Goal: Navigation & Orientation: Find specific page/section

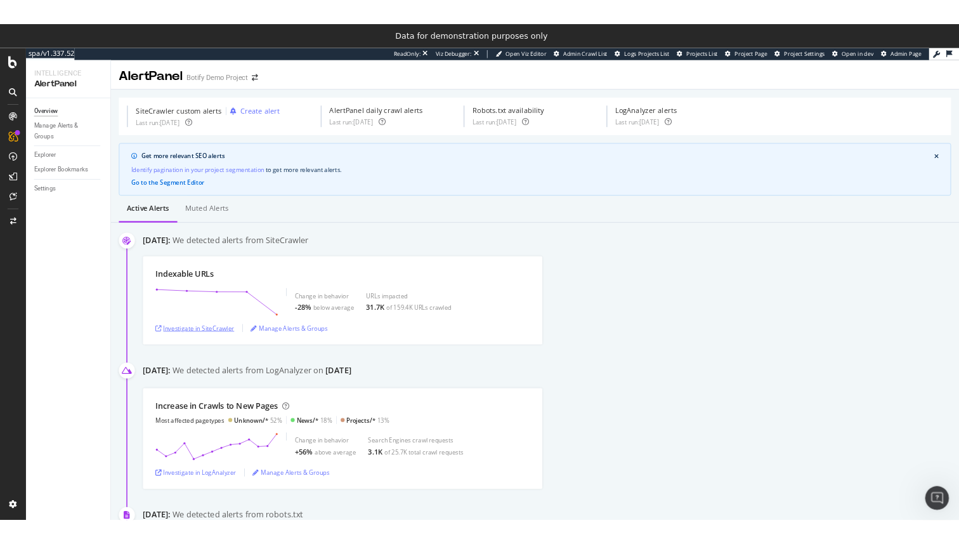
scroll to position [683, 0]
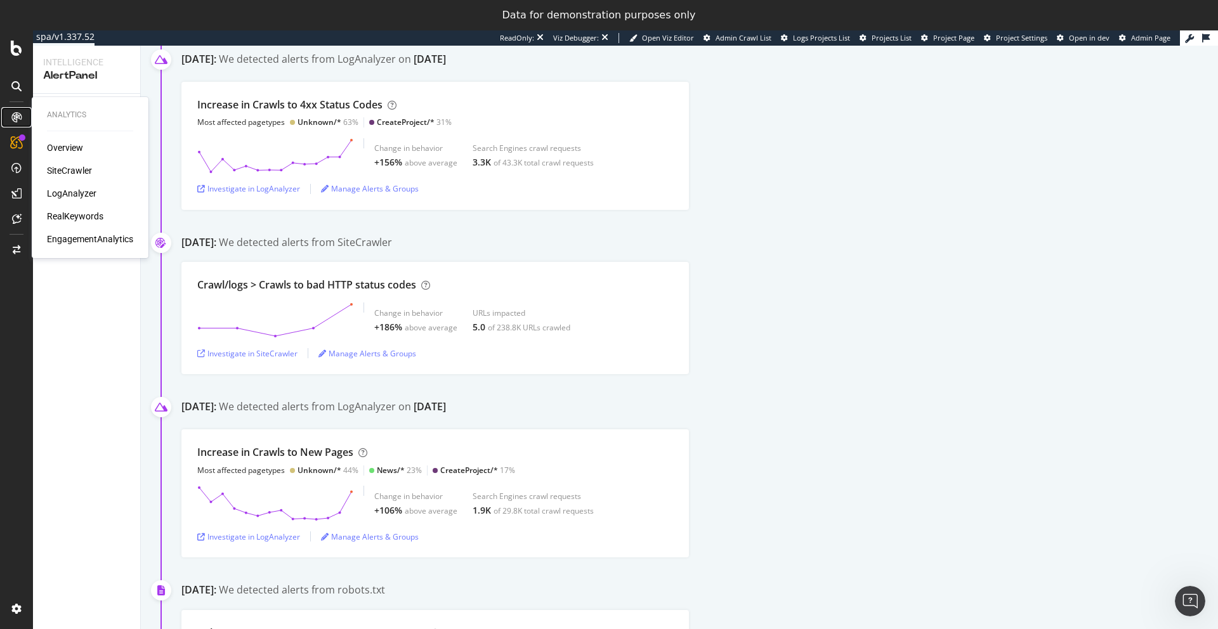
click at [18, 115] on icon at bounding box center [16, 117] width 10 height 10
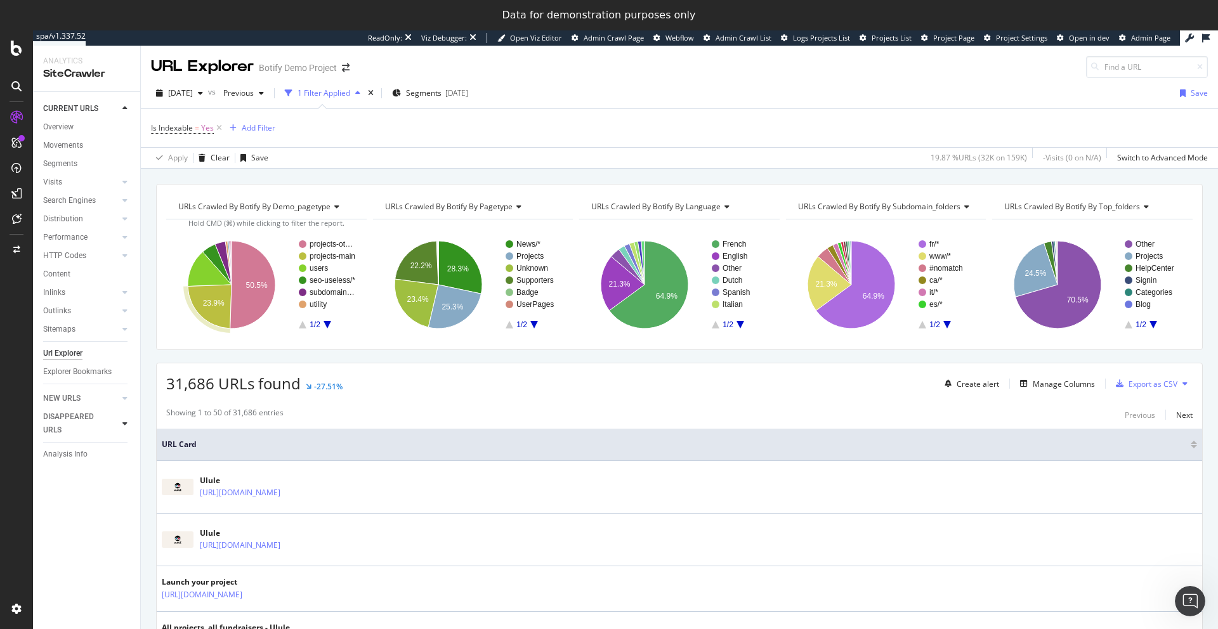
click at [124, 425] on icon at bounding box center [124, 424] width 5 height 8
click at [65, 177] on div "Overview" at bounding box center [58, 177] width 30 height 13
